Goal: Information Seeking & Learning: Learn about a topic

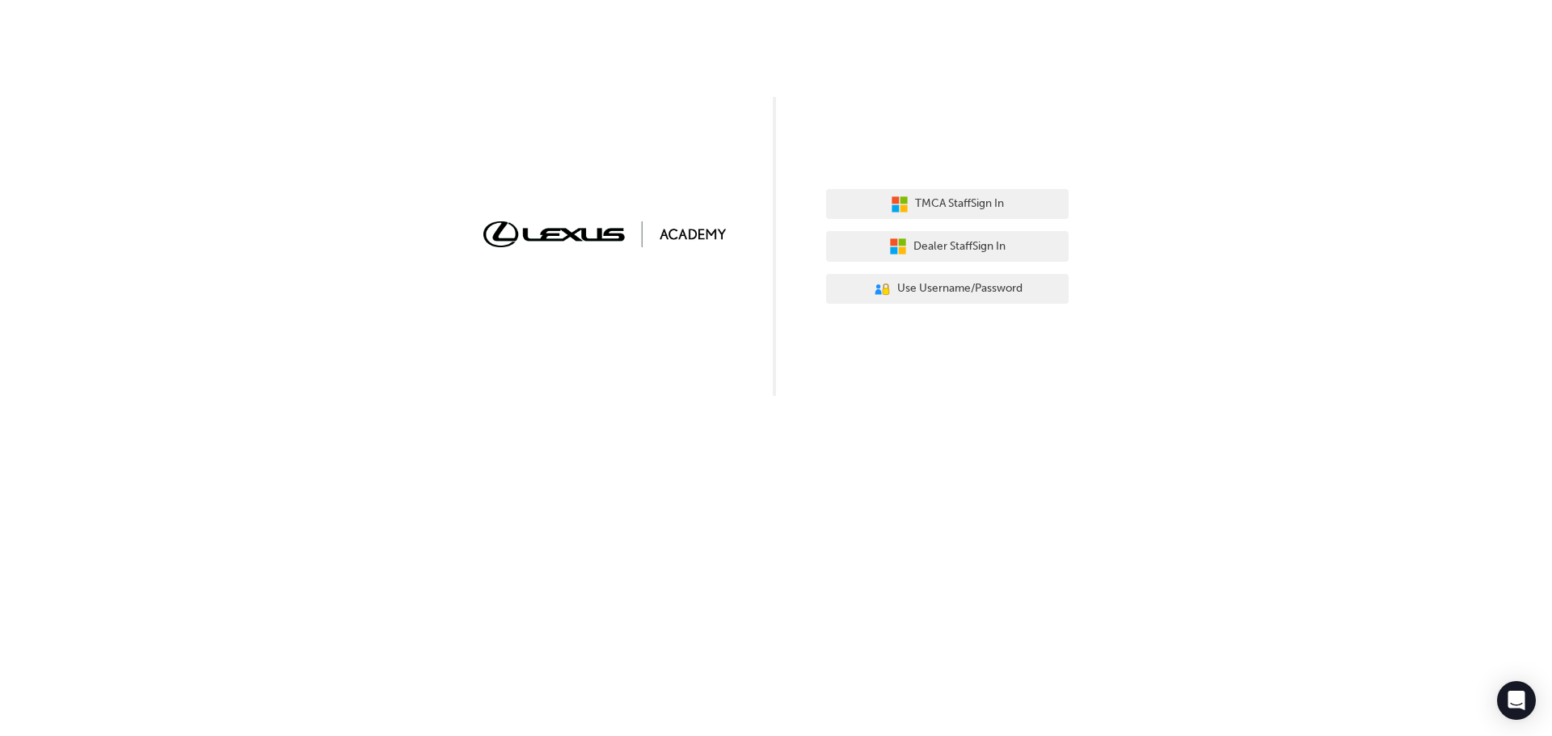
click at [975, 608] on div "TMCA Staff Sign In Dealer Staff Sign In User Authentication Icon - Blue Person,…" at bounding box center [776, 368] width 1552 height 736
click at [1058, 429] on div "TMCA Staff Sign In Dealer Staff Sign In User Authentication Icon - Blue Person,…" at bounding box center [776, 368] width 1552 height 736
click at [960, 246] on span "Dealer Staff Sign In" at bounding box center [959, 247] width 92 height 19
click at [946, 289] on span "Use Username/Password" at bounding box center [959, 289] width 125 height 19
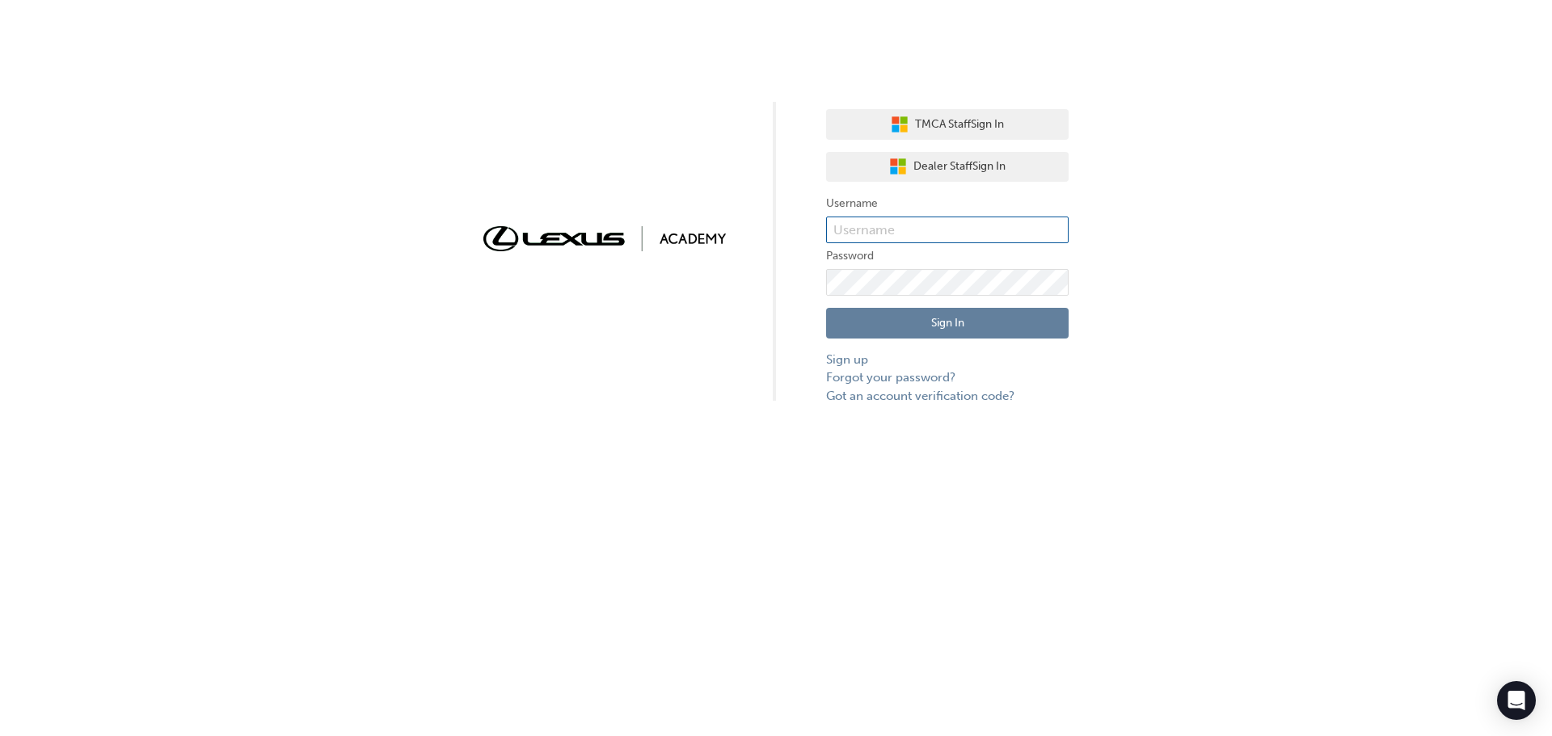
click at [938, 235] on input "text" at bounding box center [947, 230] width 243 height 27
type input "[EMAIL_ADDRESS][PERSON_NAME][DOMAIN_NAME]"
click at [923, 235] on input "Jethro.Paredes@lexusofperth1.com" at bounding box center [947, 230] width 243 height 27
click at [956, 162] on span "Dealer Staff Sign In" at bounding box center [959, 167] width 92 height 19
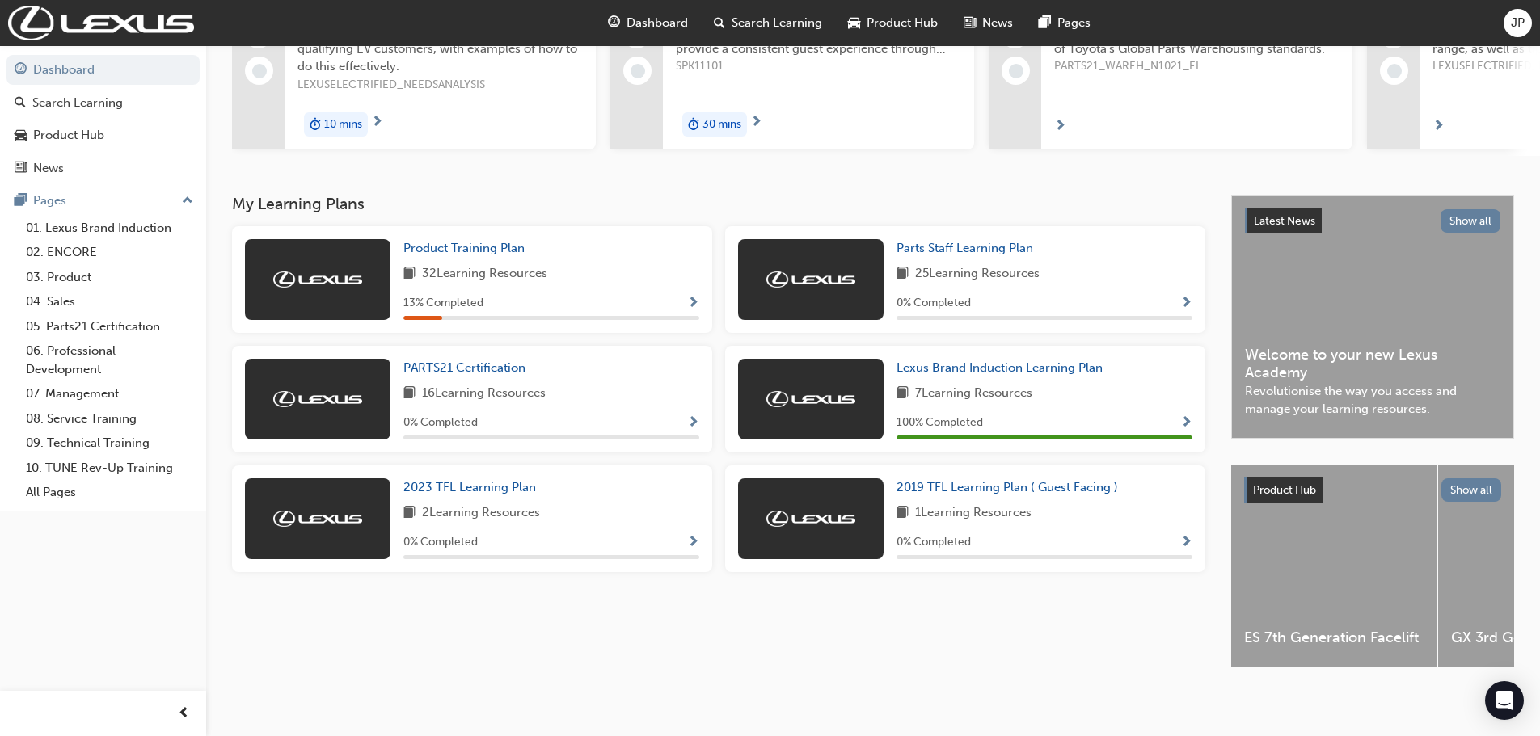
scroll to position [212, 0]
click at [810, 276] on img at bounding box center [810, 280] width 89 height 16
click at [953, 241] on span "Parts Staff Learning Plan" at bounding box center [964, 248] width 137 height 15
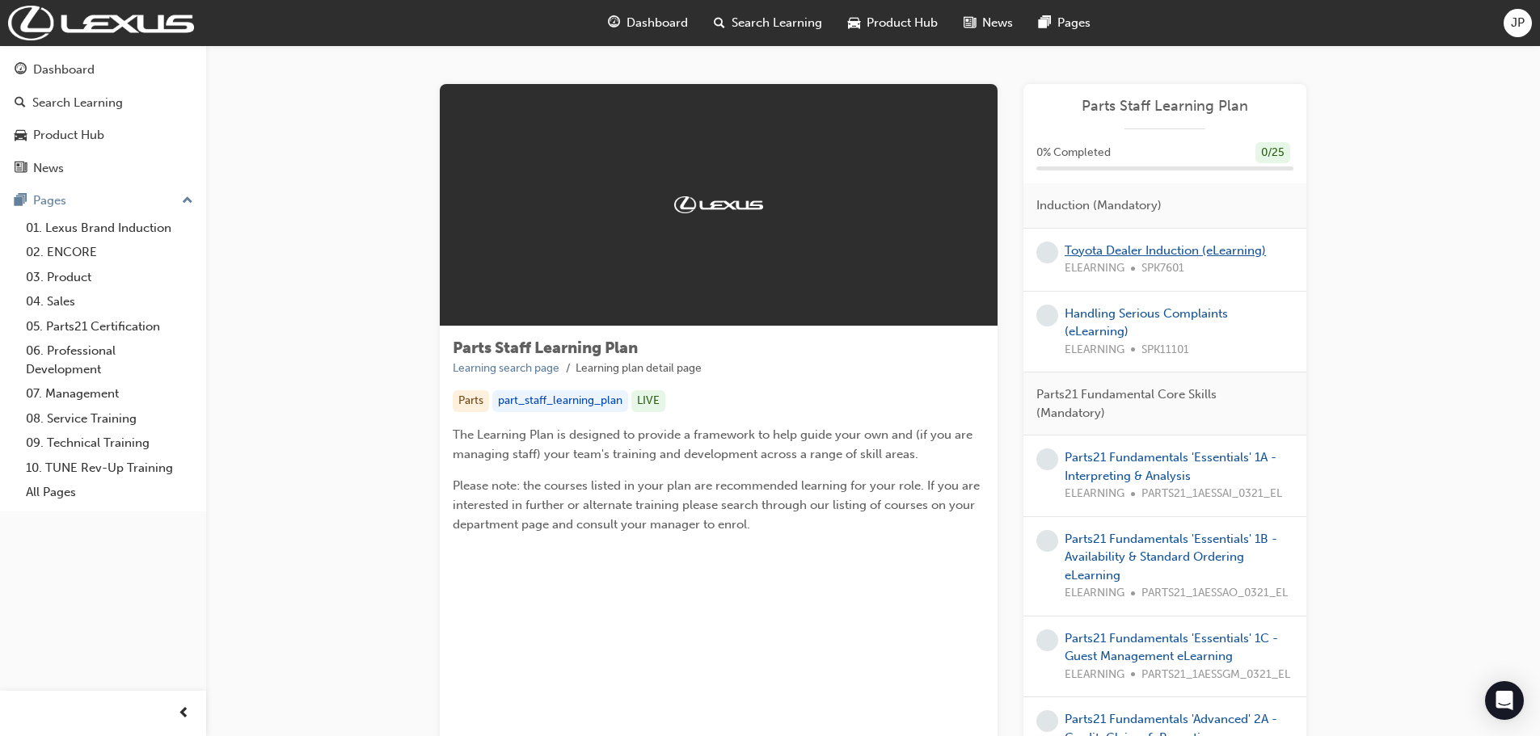
click at [1245, 248] on link "Toyota Dealer Induction (eLearning)" at bounding box center [1165, 250] width 201 height 15
click at [1245, 454] on link "Parts21 Fundamentals 'Essentials' 1A - Interpreting & Analysis" at bounding box center [1171, 466] width 212 height 33
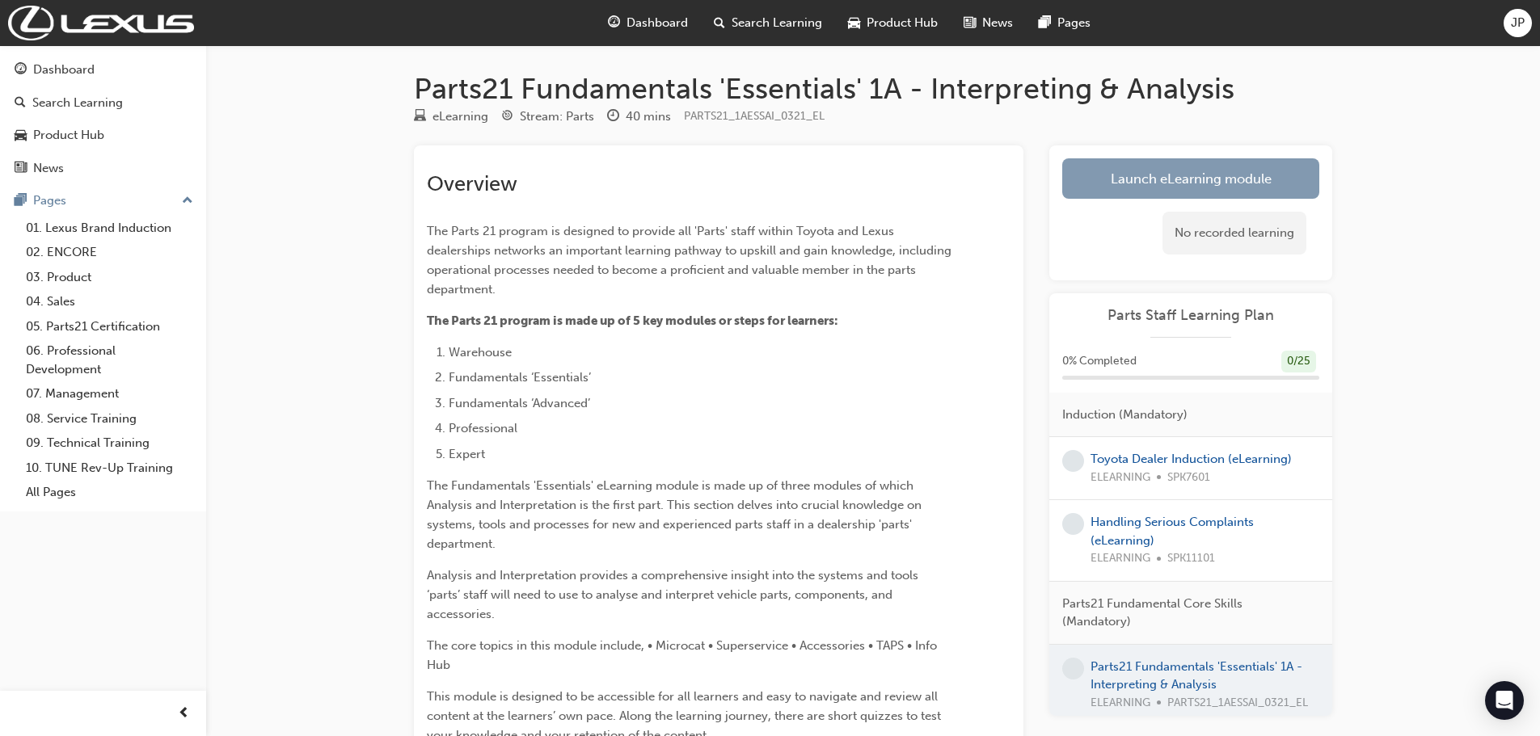
click at [1233, 172] on link "Launch eLearning module" at bounding box center [1190, 178] width 257 height 40
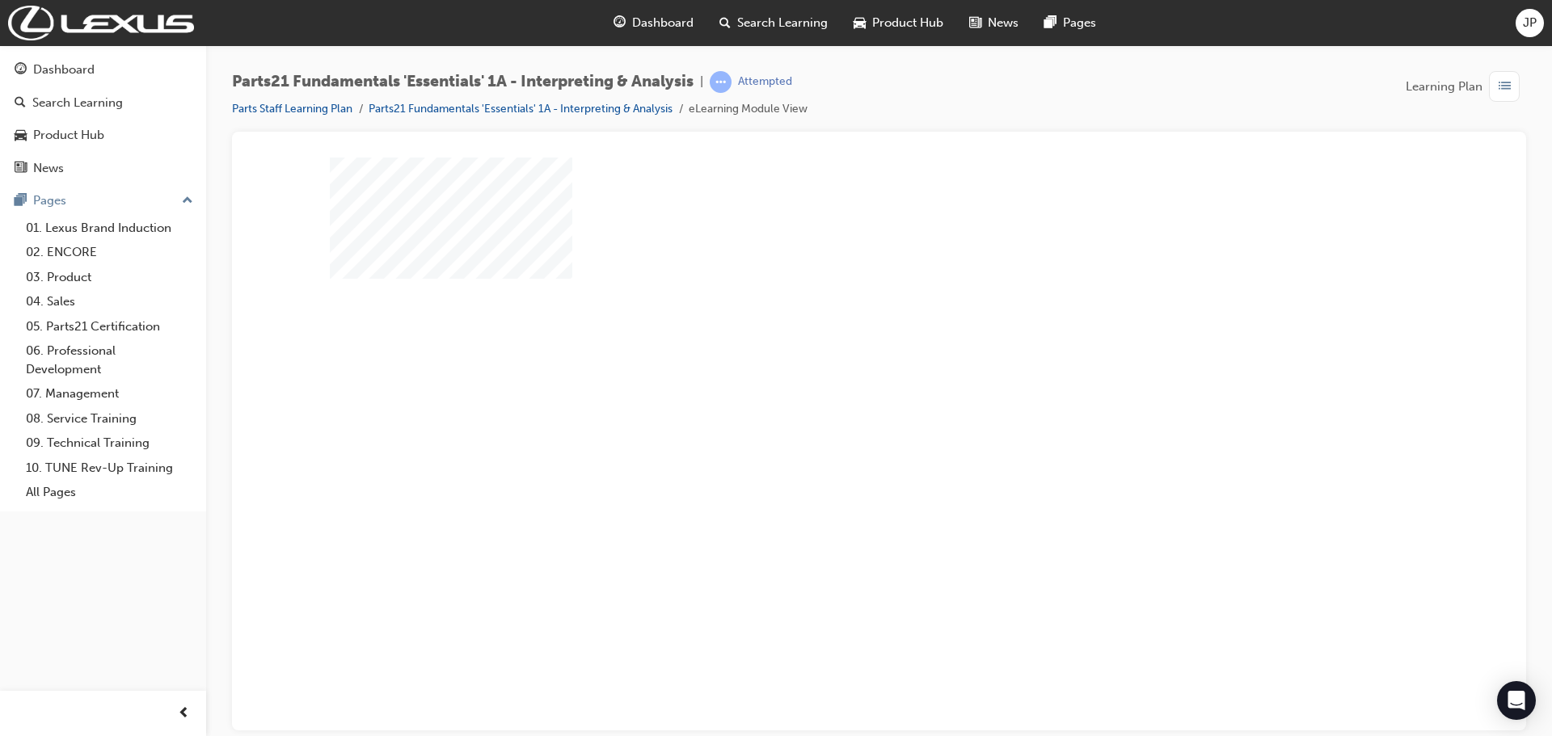
click at [989, 99] on div "Parts21 Fundamentals 'Essentials' 1A - Interpreting & Analysis | Attempted Part…" at bounding box center [879, 101] width 1294 height 61
click at [833, 397] on div "play" at bounding box center [833, 397] width 0 height 0
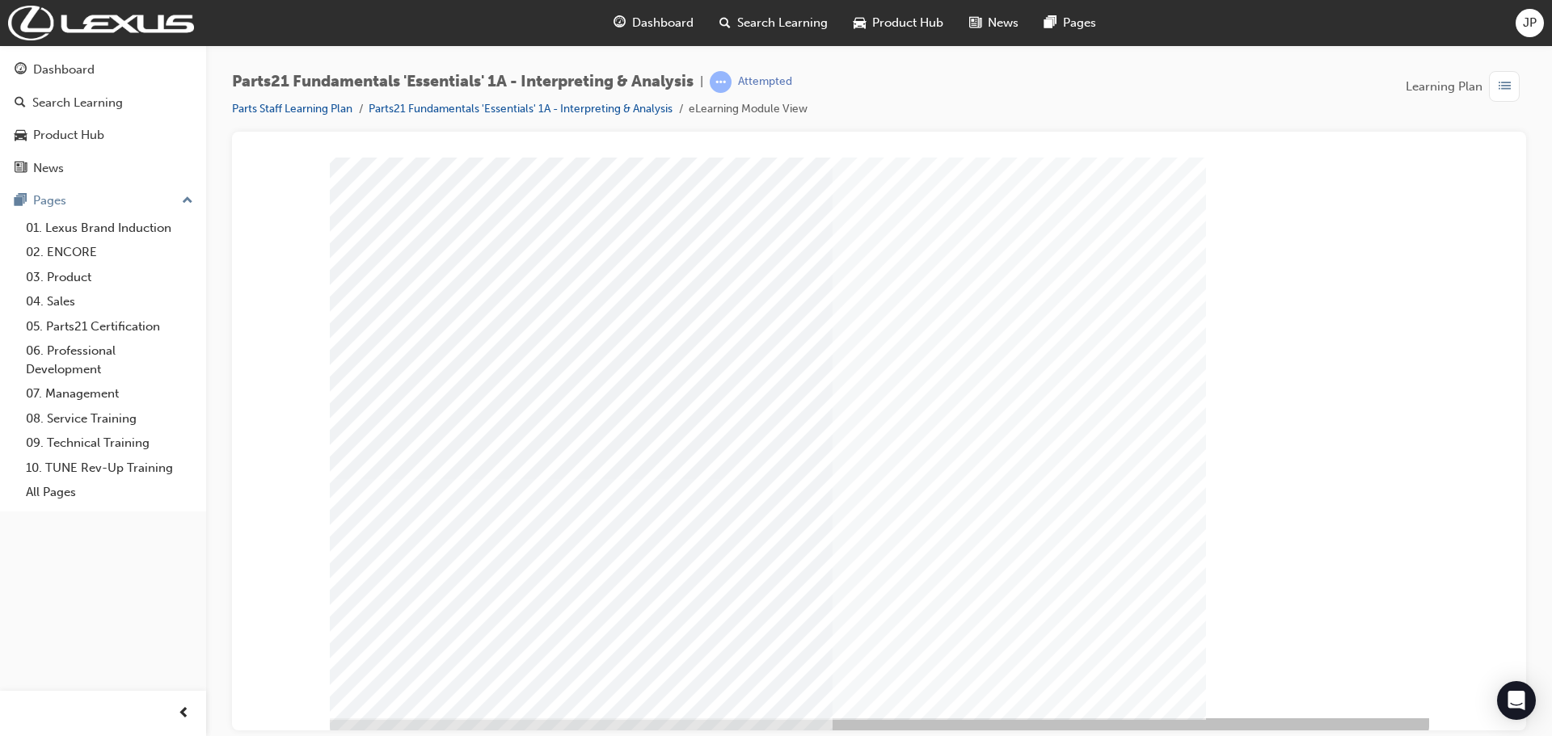
scroll to position [33, 0]
